Goal: Information Seeking & Learning: Learn about a topic

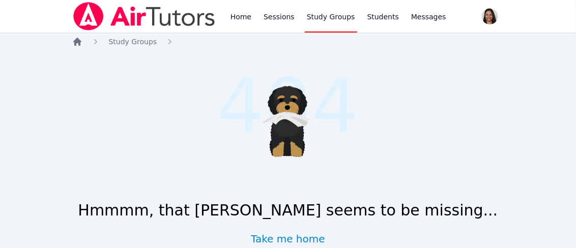
click at [75, 41] on icon "Breadcrumb" at bounding box center [77, 42] width 8 height 8
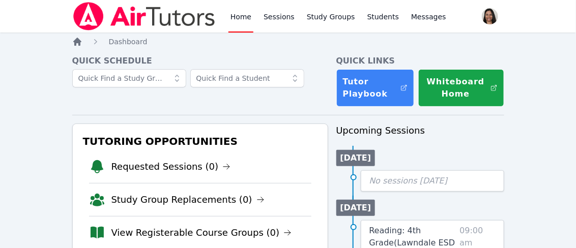
scroll to position [87, 0]
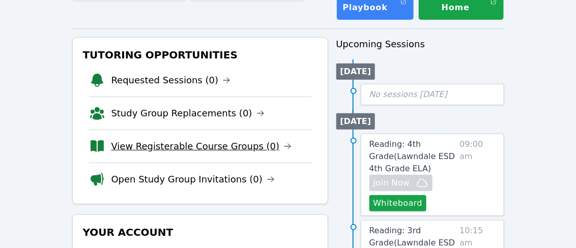
click at [180, 150] on link "View Registerable Course Groups (0)" at bounding box center [201, 146] width 181 height 14
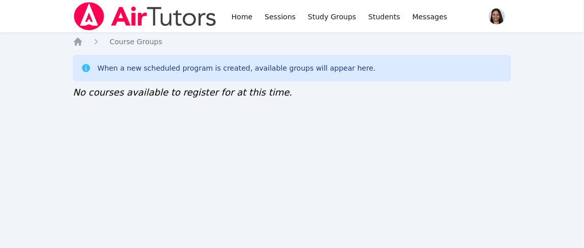
click at [8, 38] on div "Home Sessions Study Groups Students Messages Open user menu Jennifer (Jen) Grub…" at bounding box center [292, 124] width 584 height 248
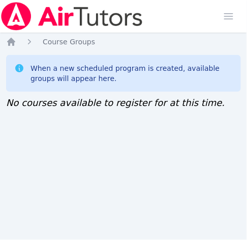
click at [10, 126] on div "Home Sessions Study Groups Students Messages Open user menu Jennifer (Jen) Grub…" at bounding box center [123, 120] width 247 height 240
